Goal: Transaction & Acquisition: Purchase product/service

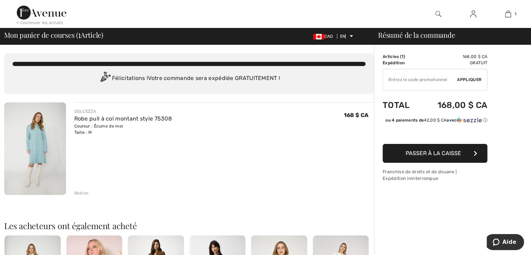
click at [38, 147] on img at bounding box center [35, 148] width 62 height 93
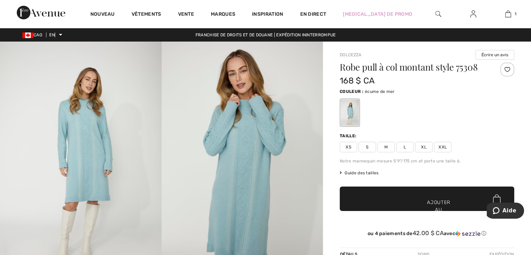
click at [244, 176] on img at bounding box center [243, 163] width 162 height 242
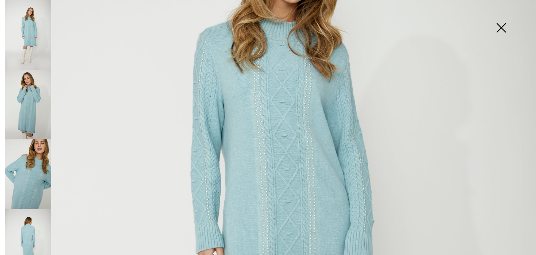
scroll to position [210, 0]
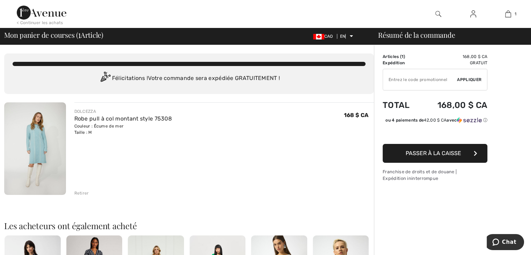
click at [420, 153] on font "Passer à la caisse" at bounding box center [434, 153] width 56 height 7
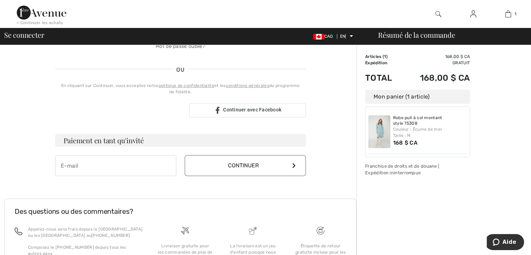
scroll to position [140, 0]
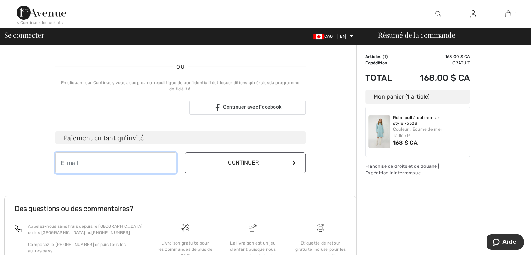
click at [123, 164] on input "email" at bounding box center [115, 162] width 121 height 21
type input "roxane.prefontaine@icloud.com"
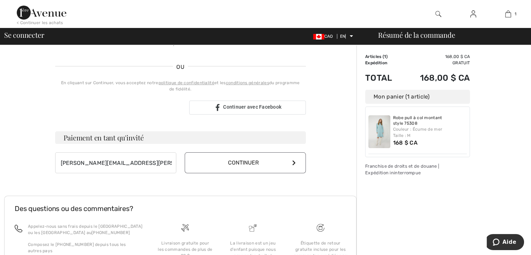
click at [280, 164] on button "Continuer" at bounding box center [245, 162] width 121 height 21
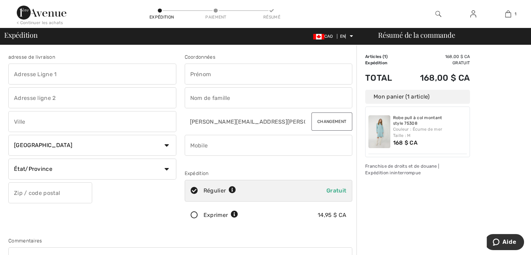
click at [242, 79] on input "text" at bounding box center [269, 74] width 168 height 21
type input "[PERSON_NAME]"
type input "252 de [GEOGRAPHIC_DATA]"
type input "repentigny"
select select "QC"
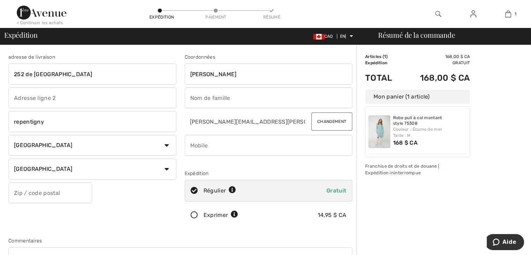
type input "J6A 8E1"
type input "prefontaine"
type input "5149191142"
type input "J6A8E1"
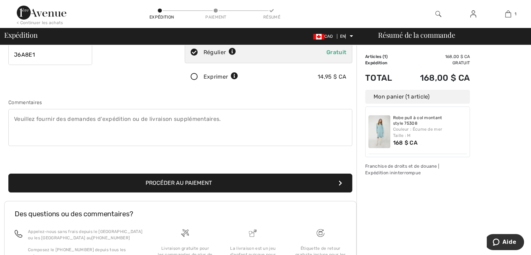
scroll to position [140, 0]
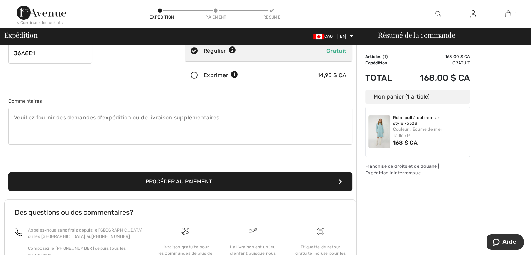
click at [191, 178] on font "Procéder au paiement" at bounding box center [179, 181] width 66 height 7
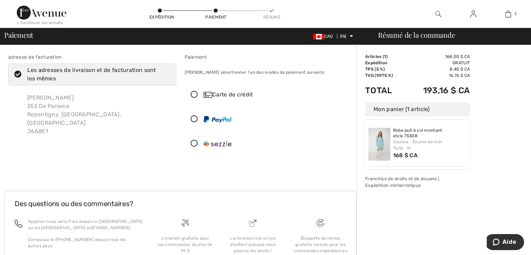
click at [195, 95] on icon at bounding box center [194, 94] width 19 height 7
